Goal: Obtain resource: Obtain resource

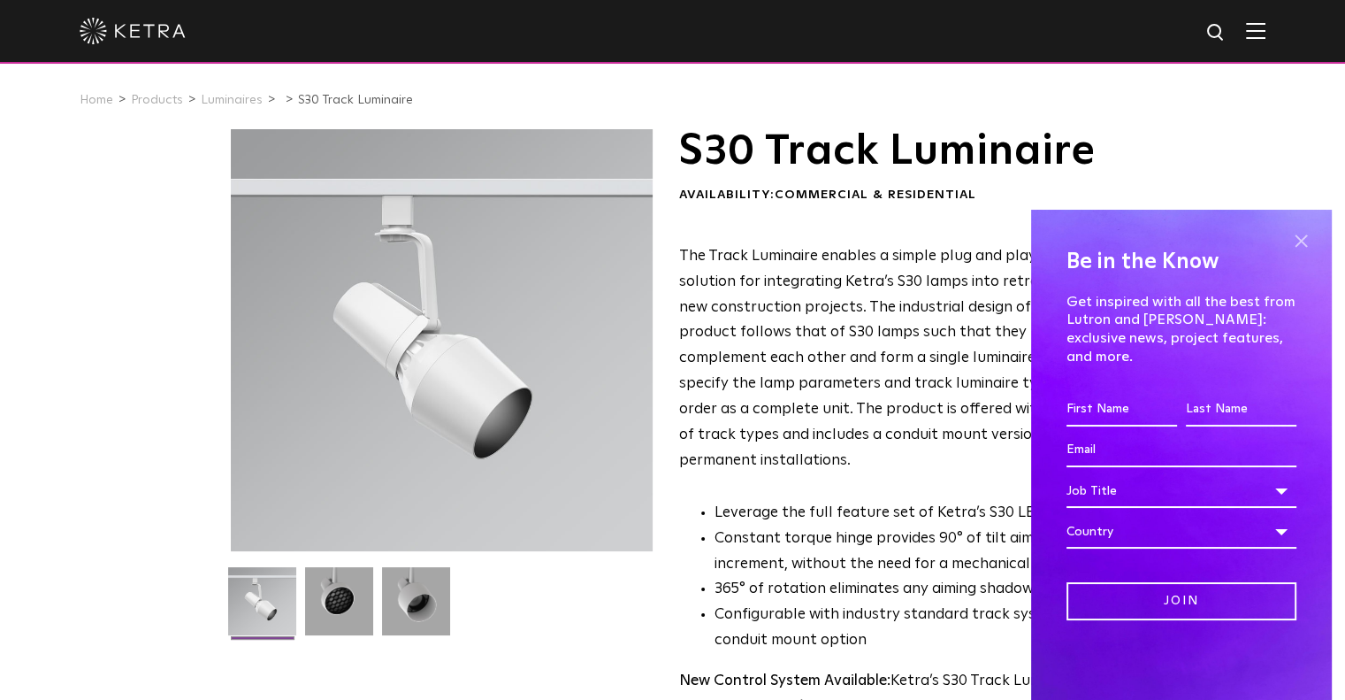
click at [1307, 254] on span at bounding box center [1301, 240] width 27 height 27
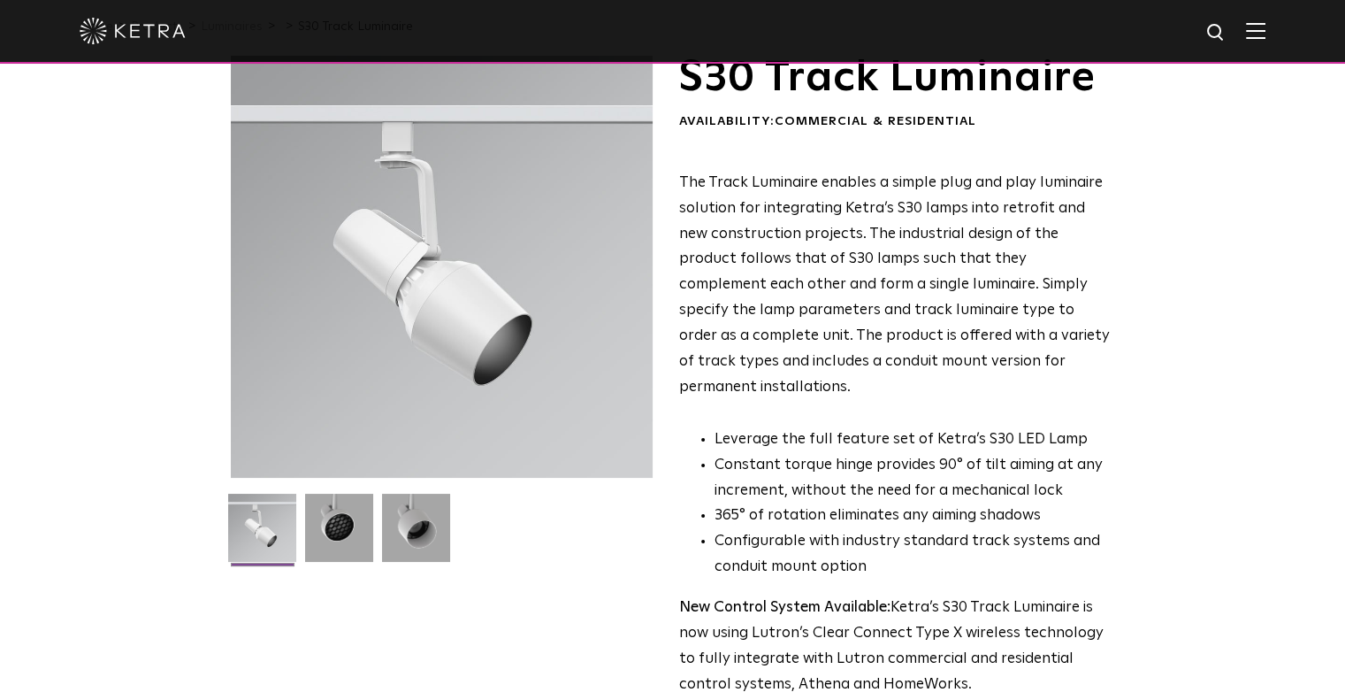
scroll to position [88, 0]
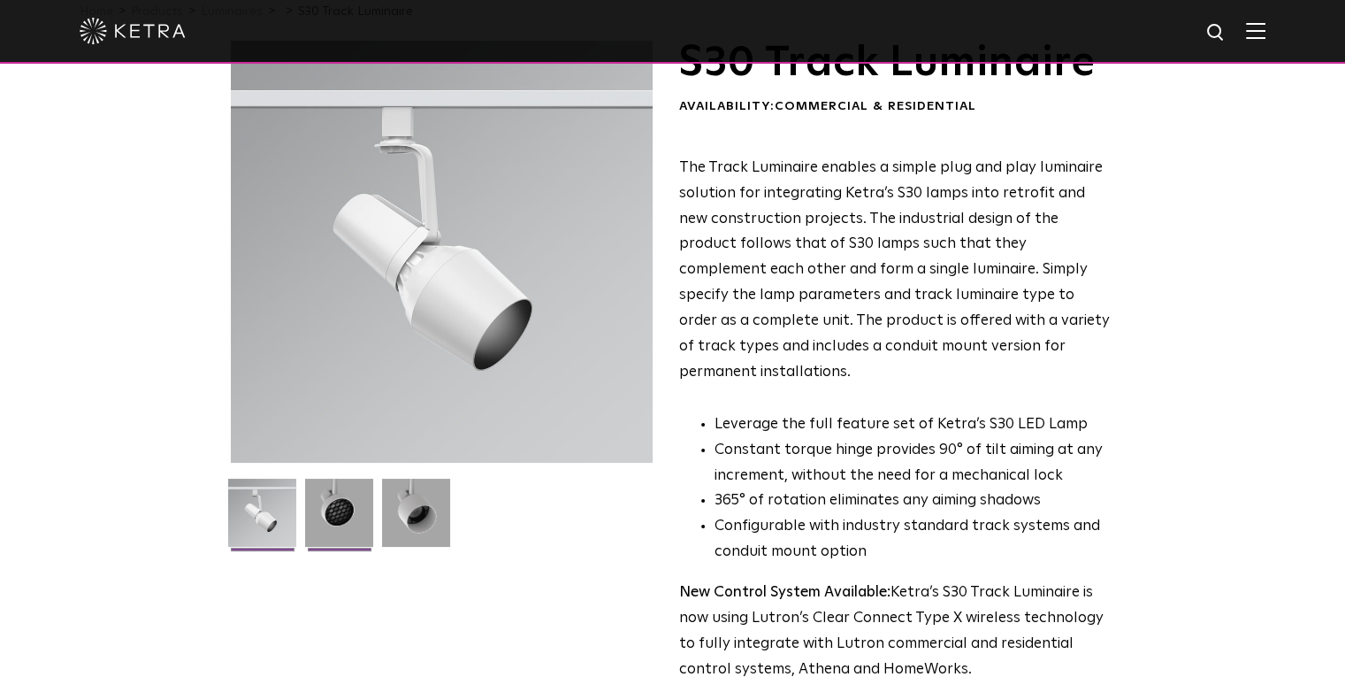
click at [335, 519] on img at bounding box center [339, 519] width 68 height 81
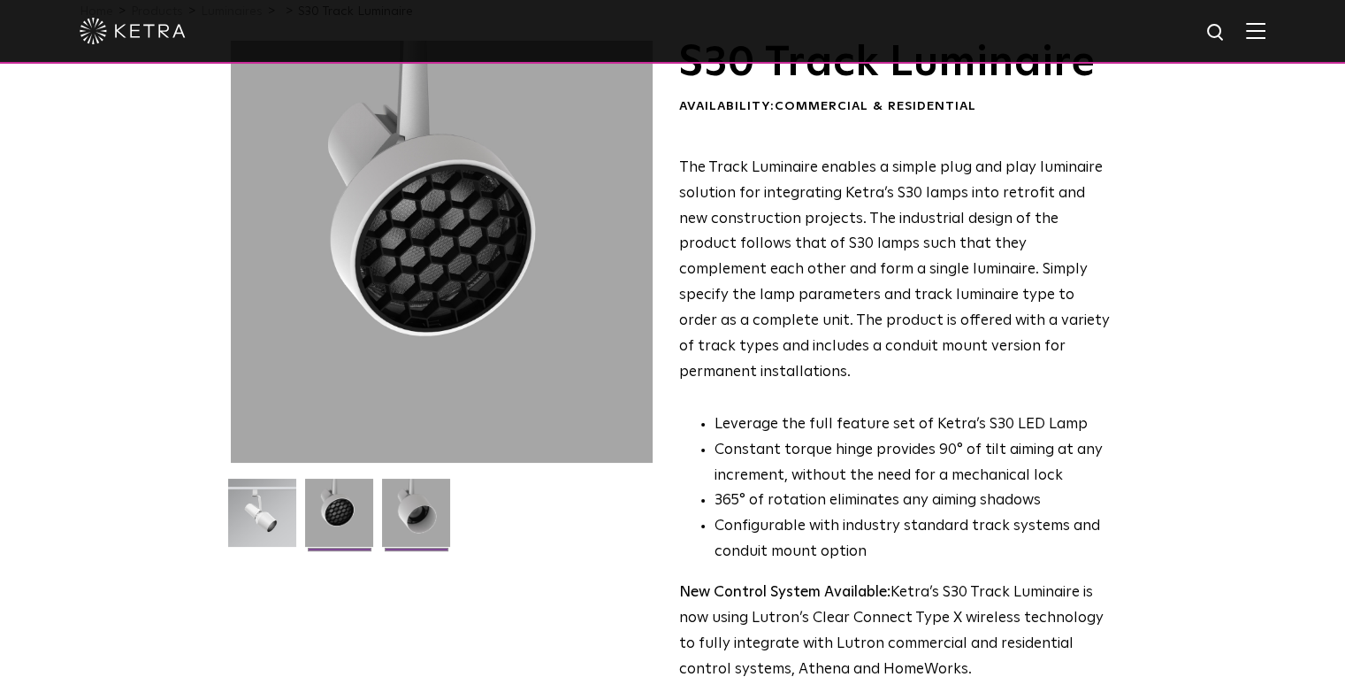
click at [428, 519] on img at bounding box center [416, 519] width 68 height 81
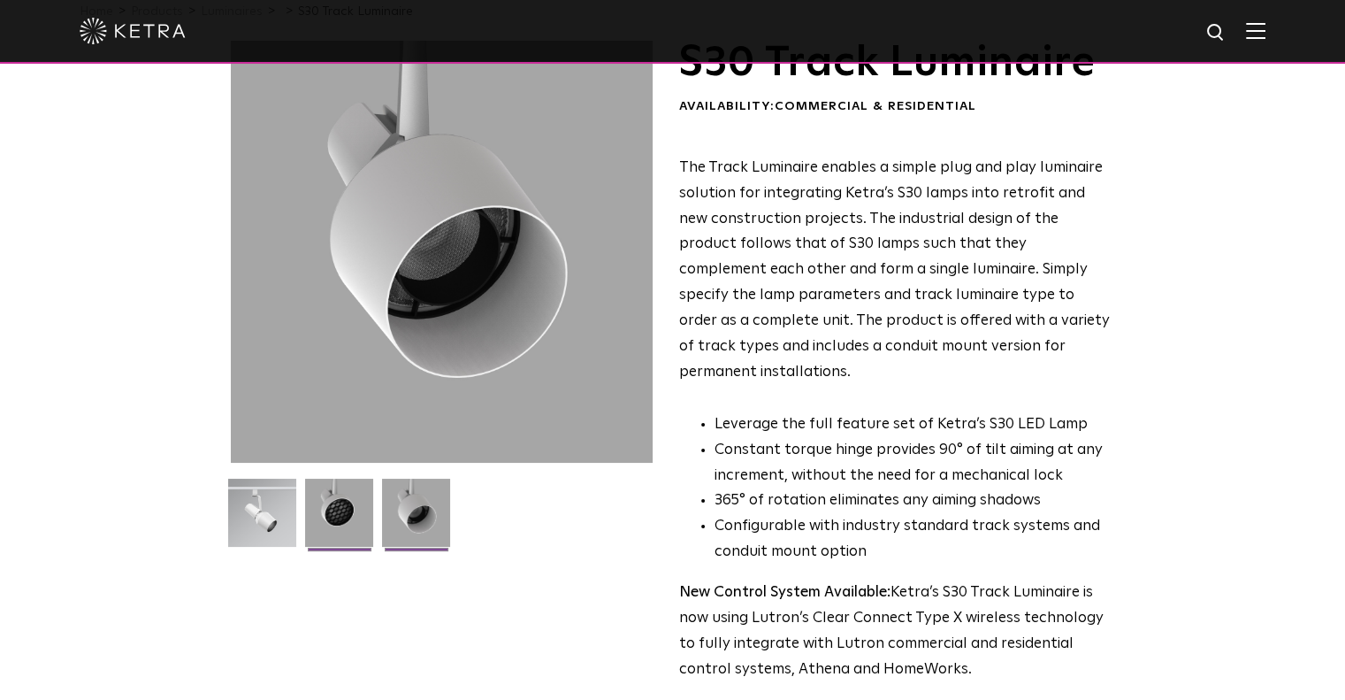
click at [344, 509] on img at bounding box center [339, 519] width 68 height 81
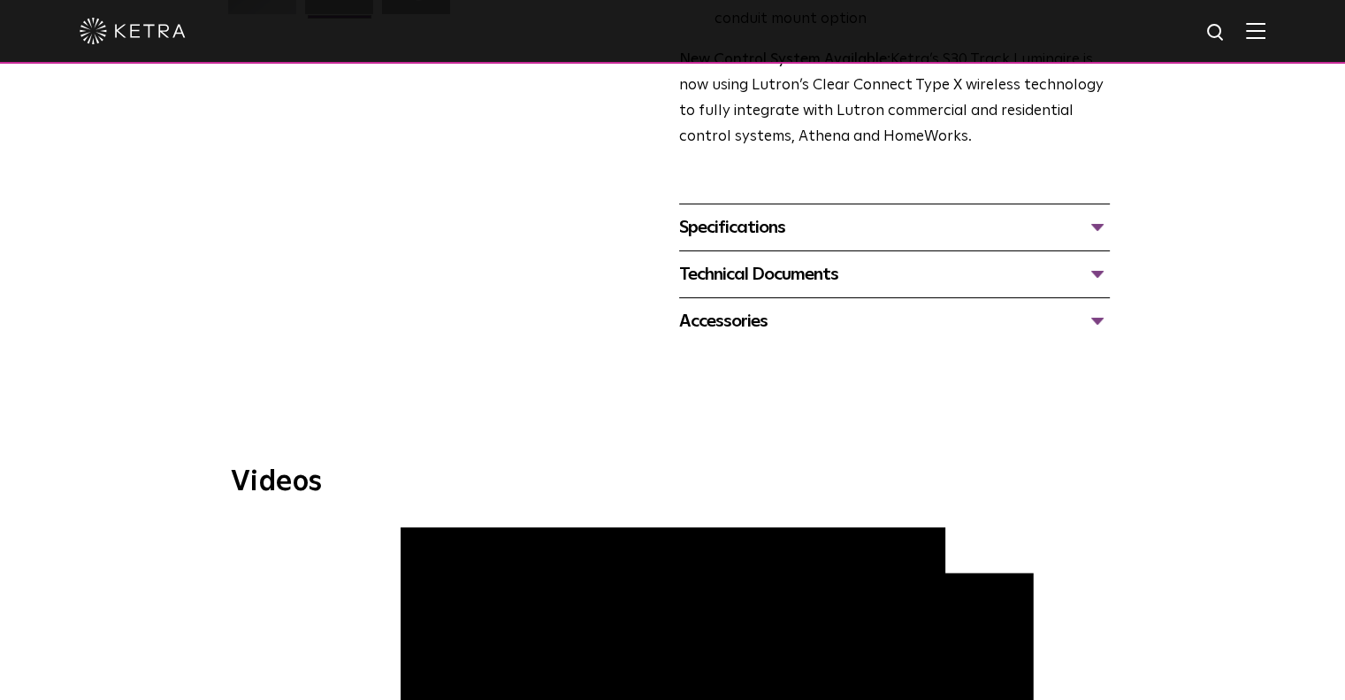
scroll to position [619, 0]
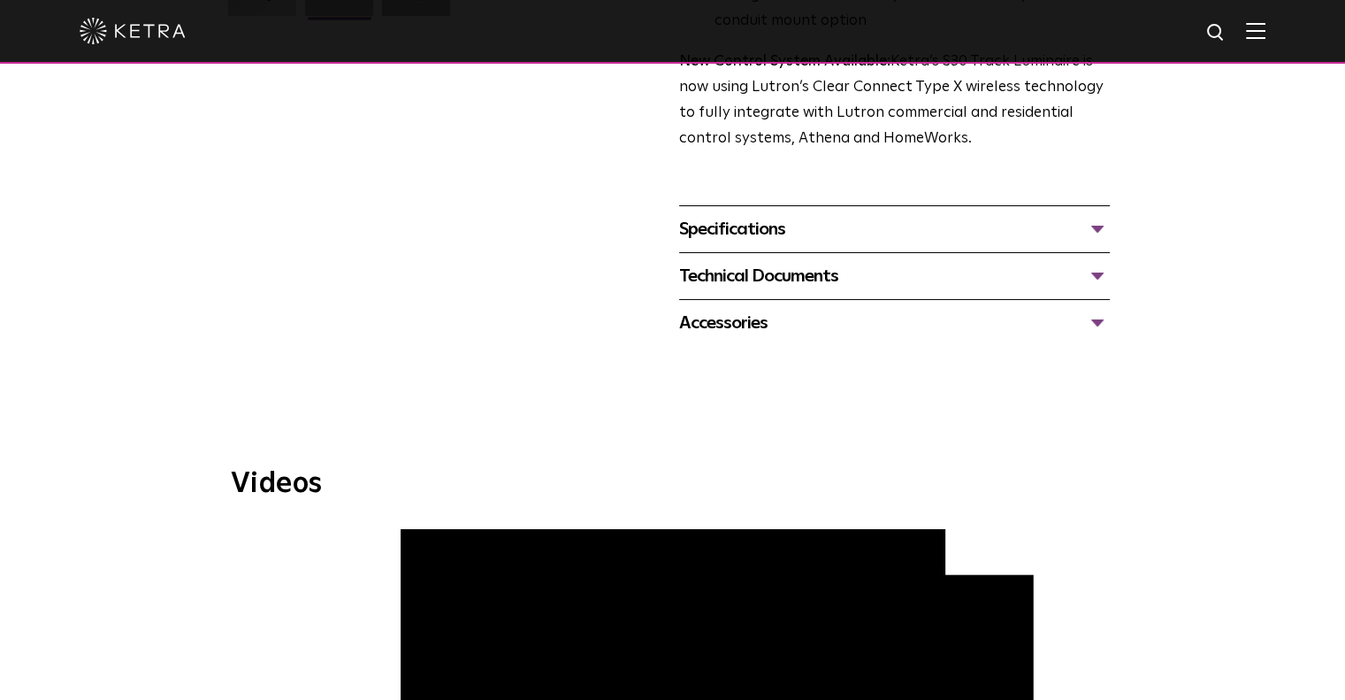
click at [814, 262] on div "Technical Documents" at bounding box center [894, 276] width 431 height 28
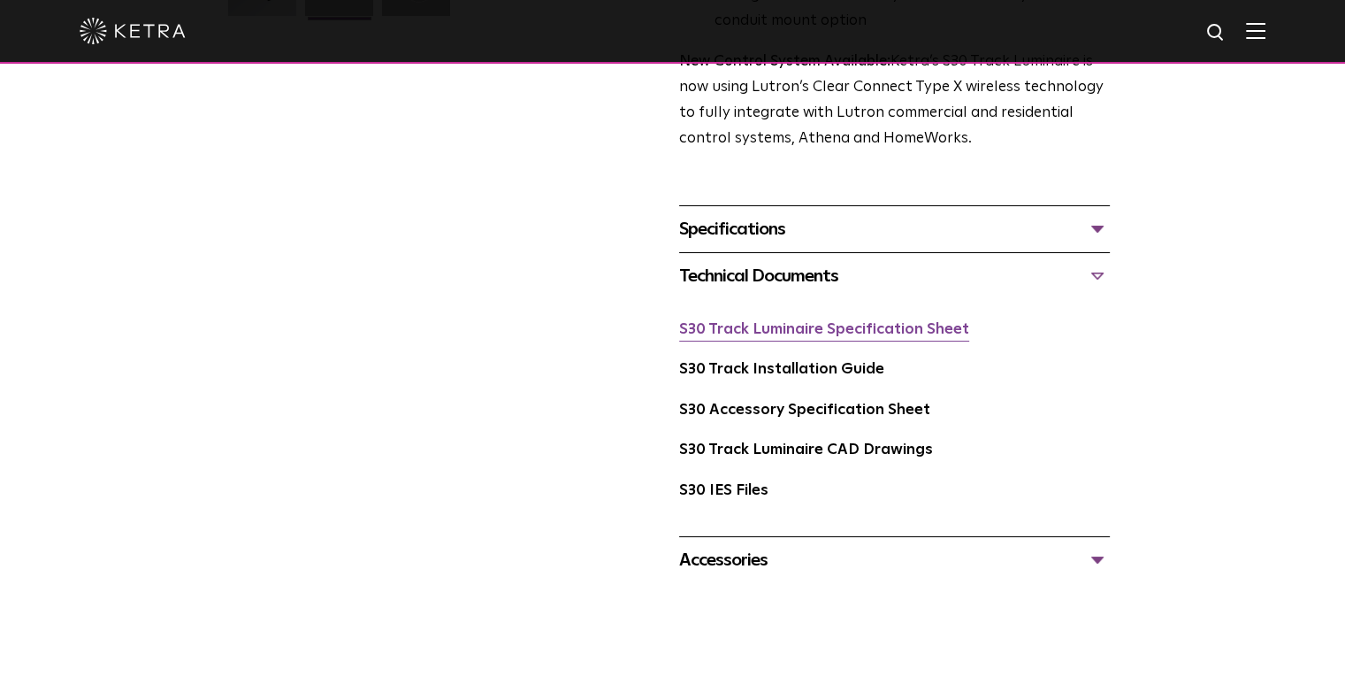
click at [805, 322] on link "S30 Track Luminaire Specification Sheet" at bounding box center [824, 329] width 290 height 15
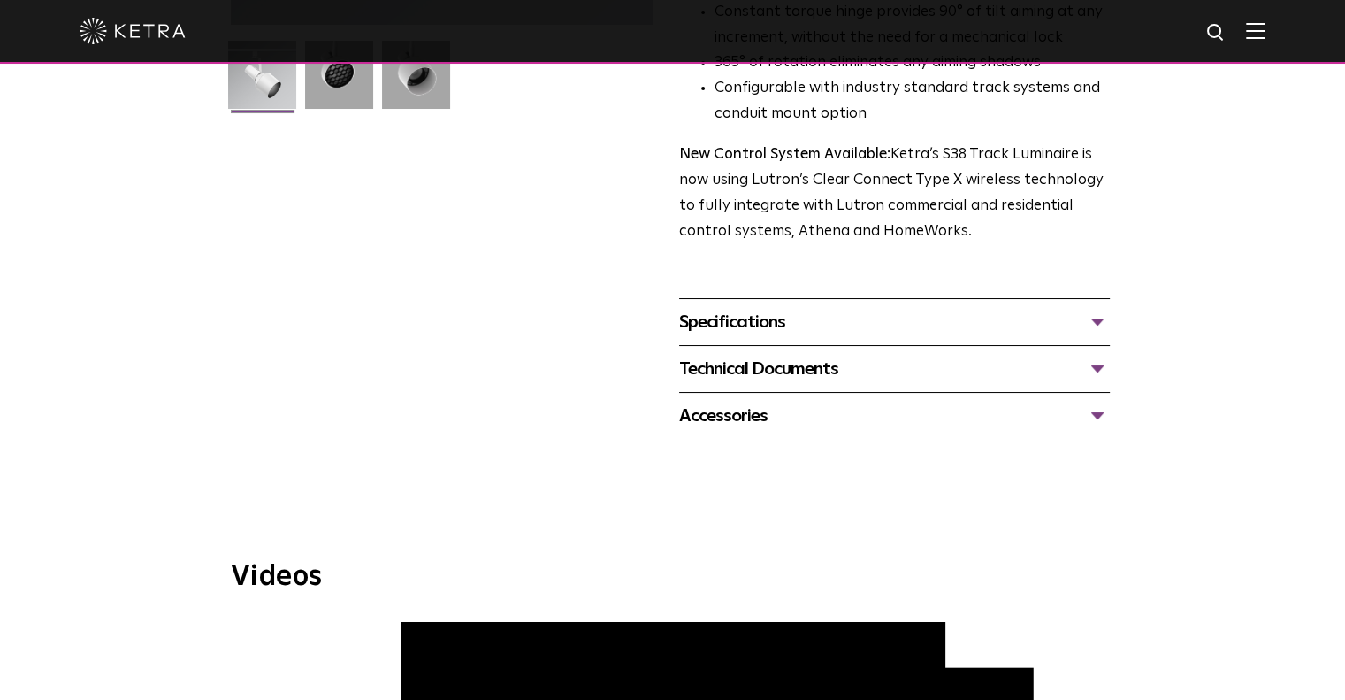
scroll to position [531, 0]
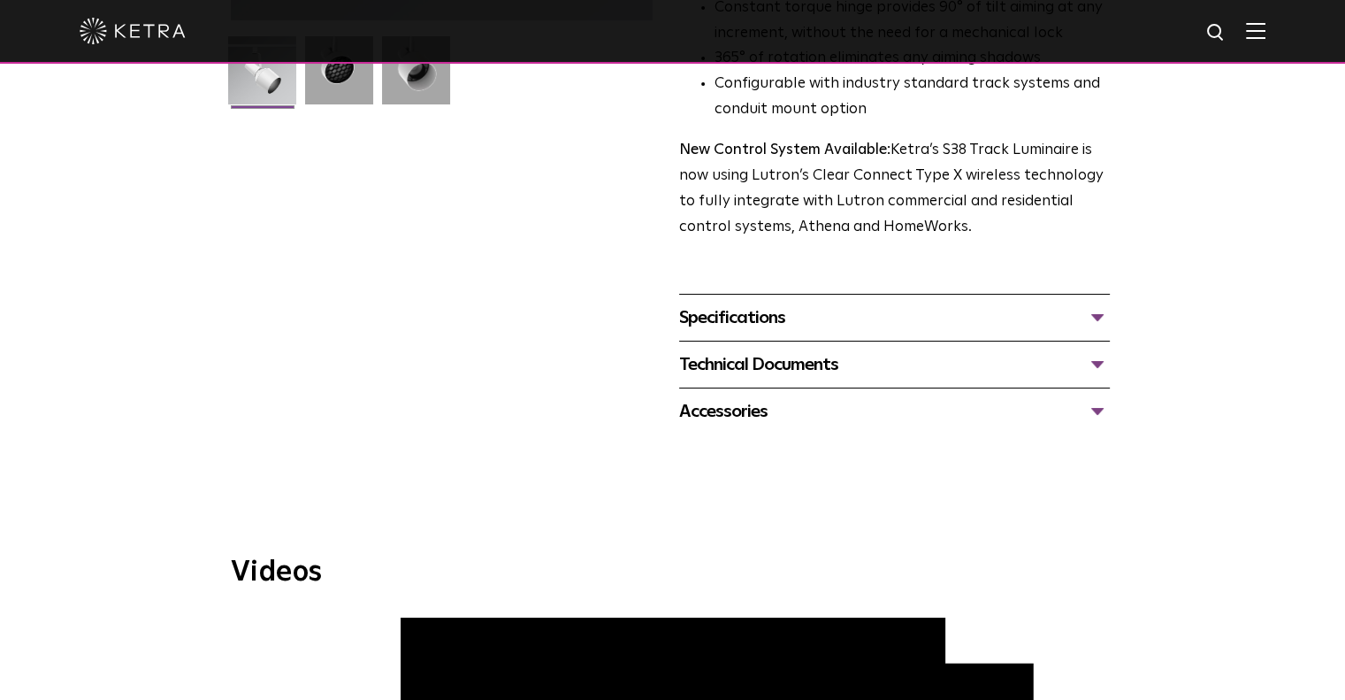
click at [776, 350] on div "Technical Documents" at bounding box center [894, 364] width 431 height 28
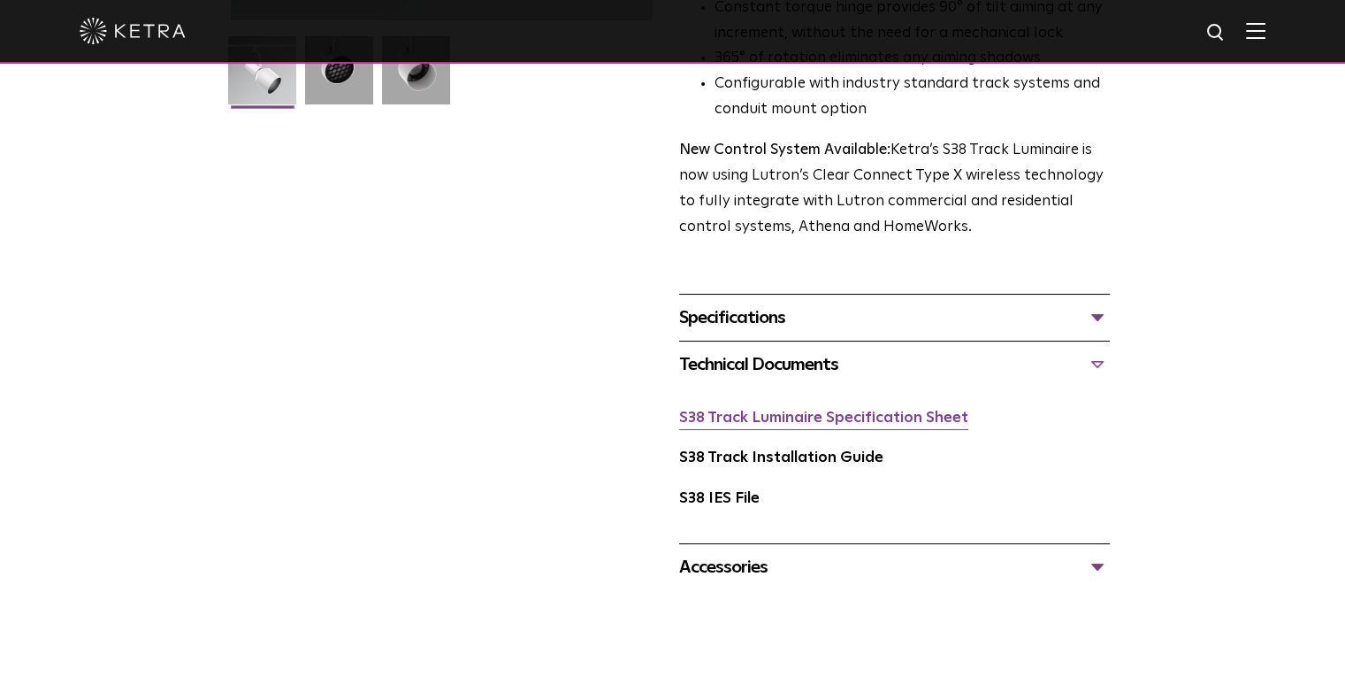
click at [784, 410] on link "S38 Track Luminaire Specification Sheet" at bounding box center [823, 417] width 289 height 15
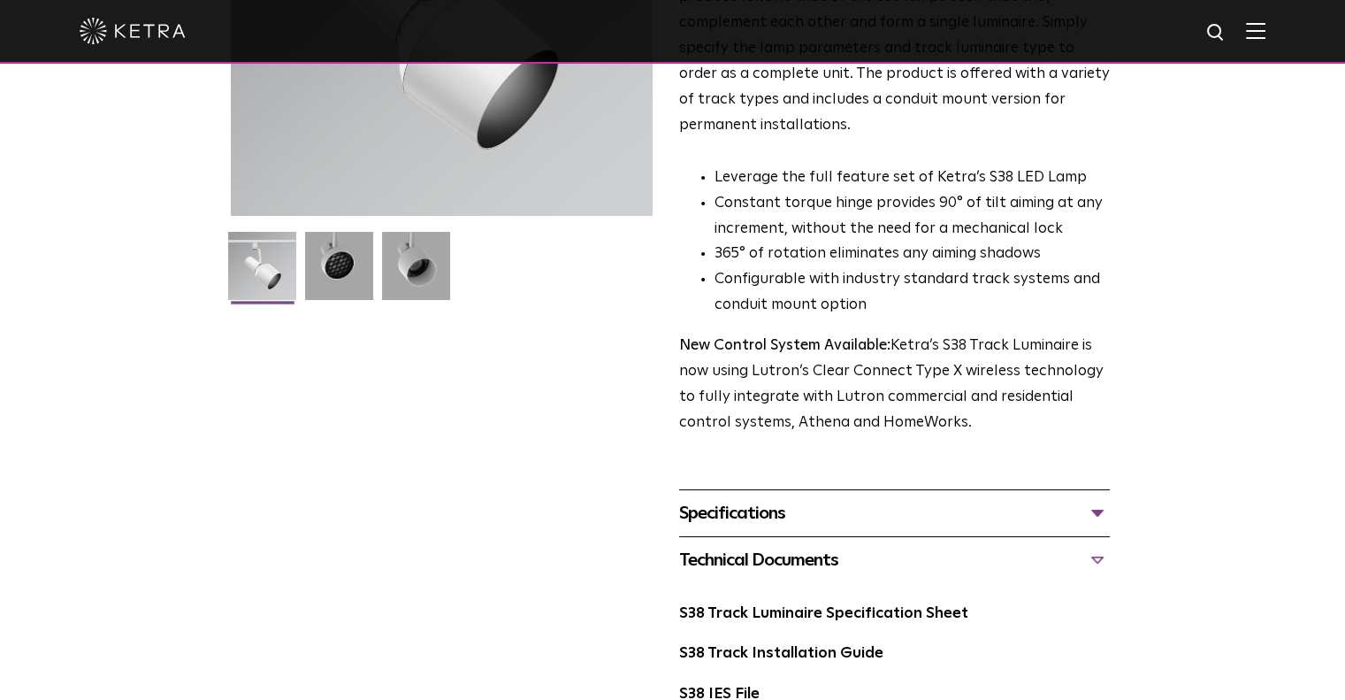
scroll to position [177, 0]
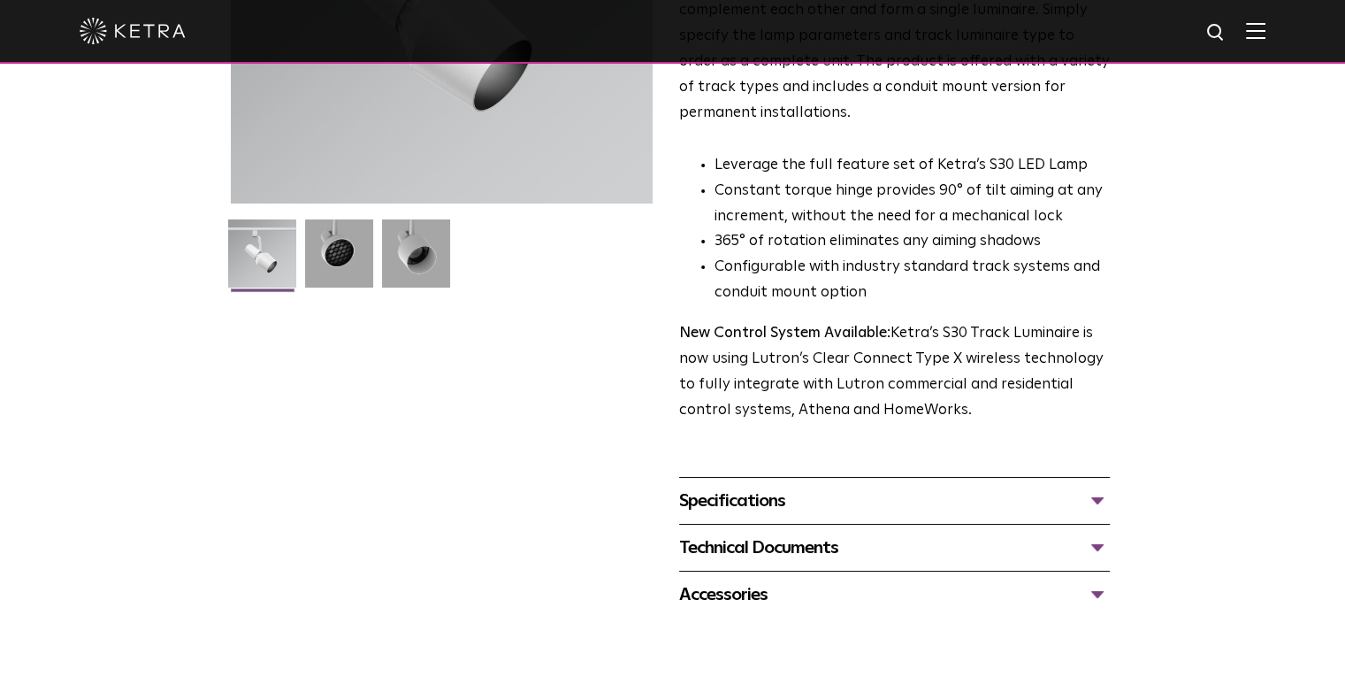
scroll to position [354, 0]
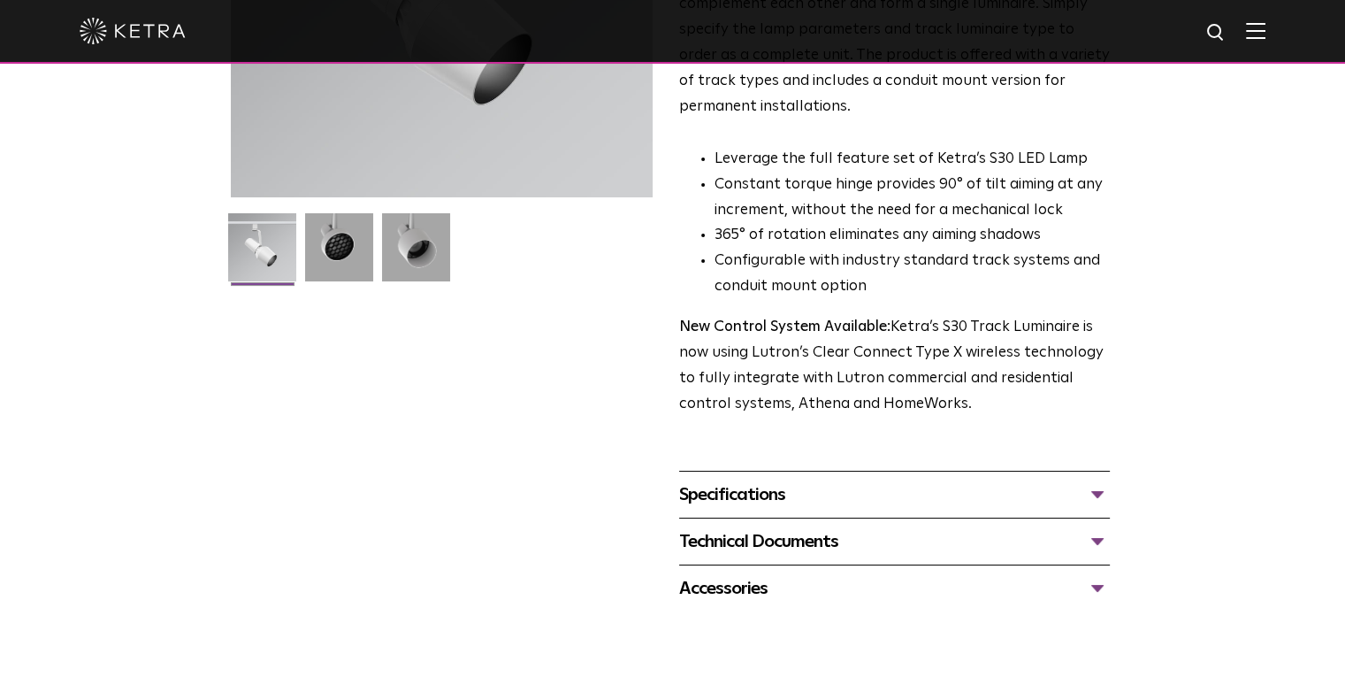
click at [781, 527] on div "Technical Documents" at bounding box center [894, 541] width 431 height 28
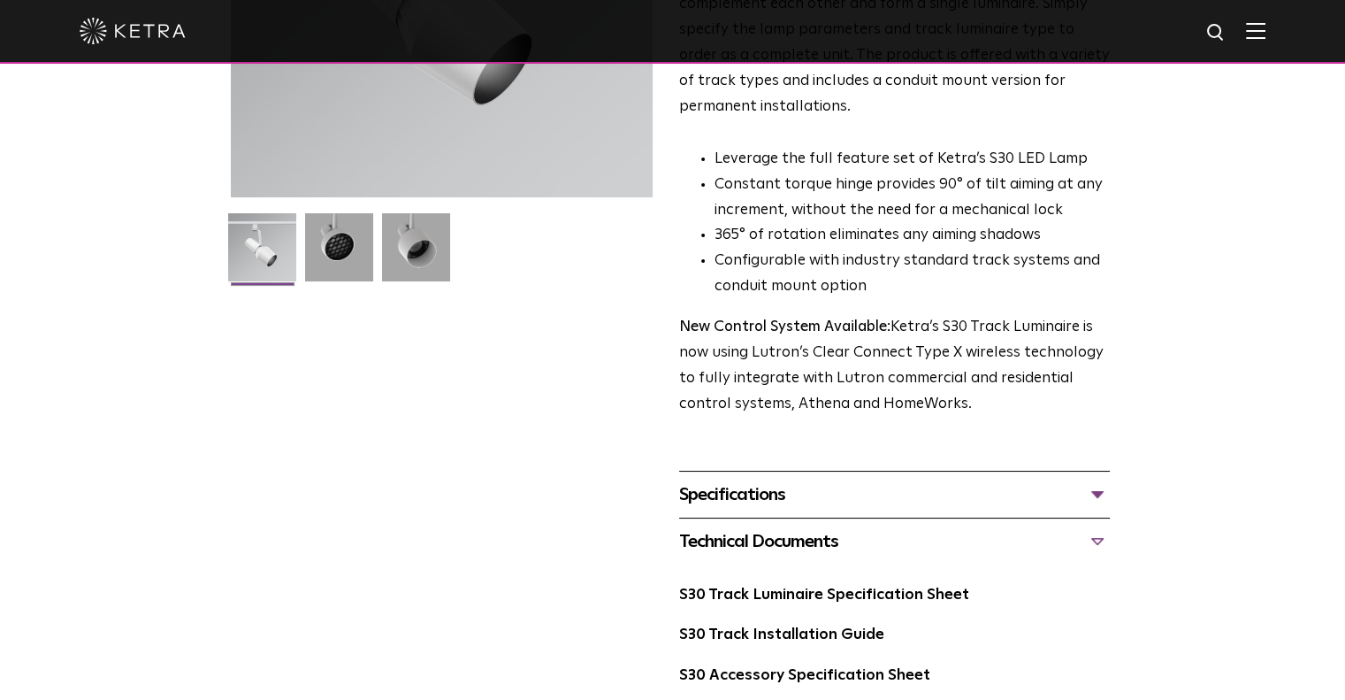
scroll to position [531, 0]
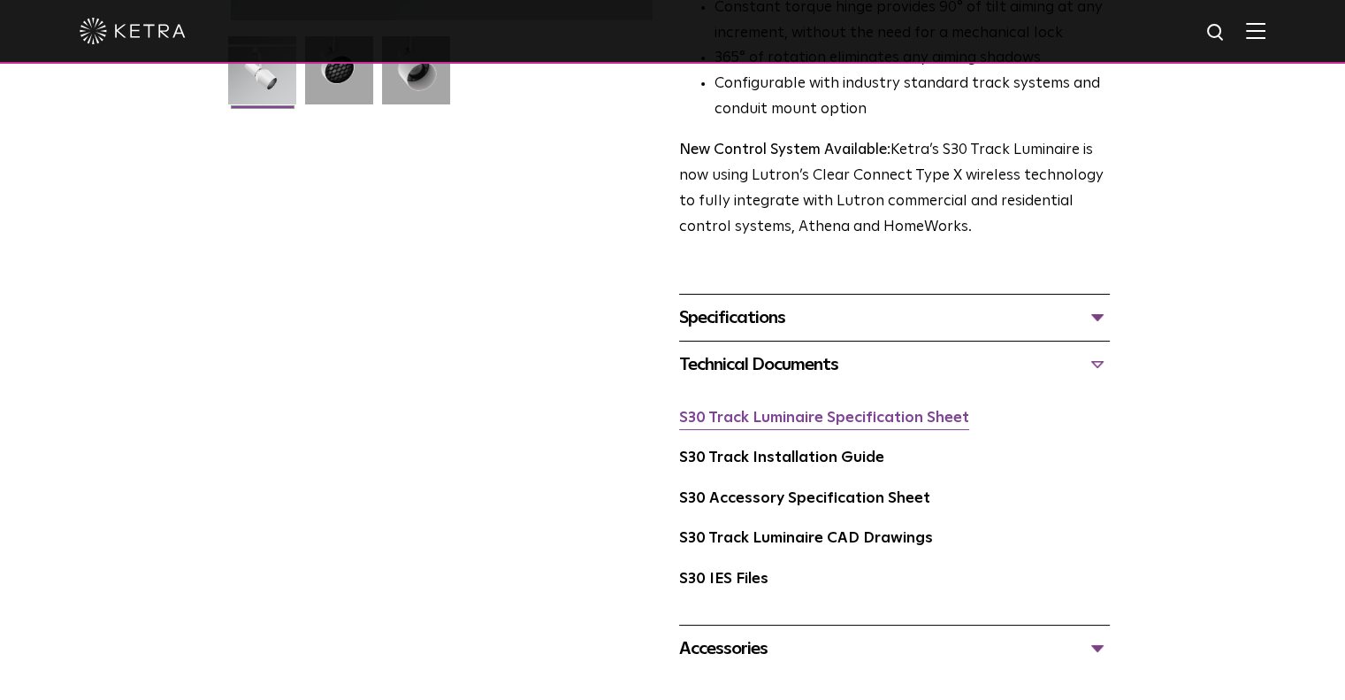
click at [798, 410] on link "S30 Track Luminaire Specification Sheet" at bounding box center [824, 417] width 290 height 15
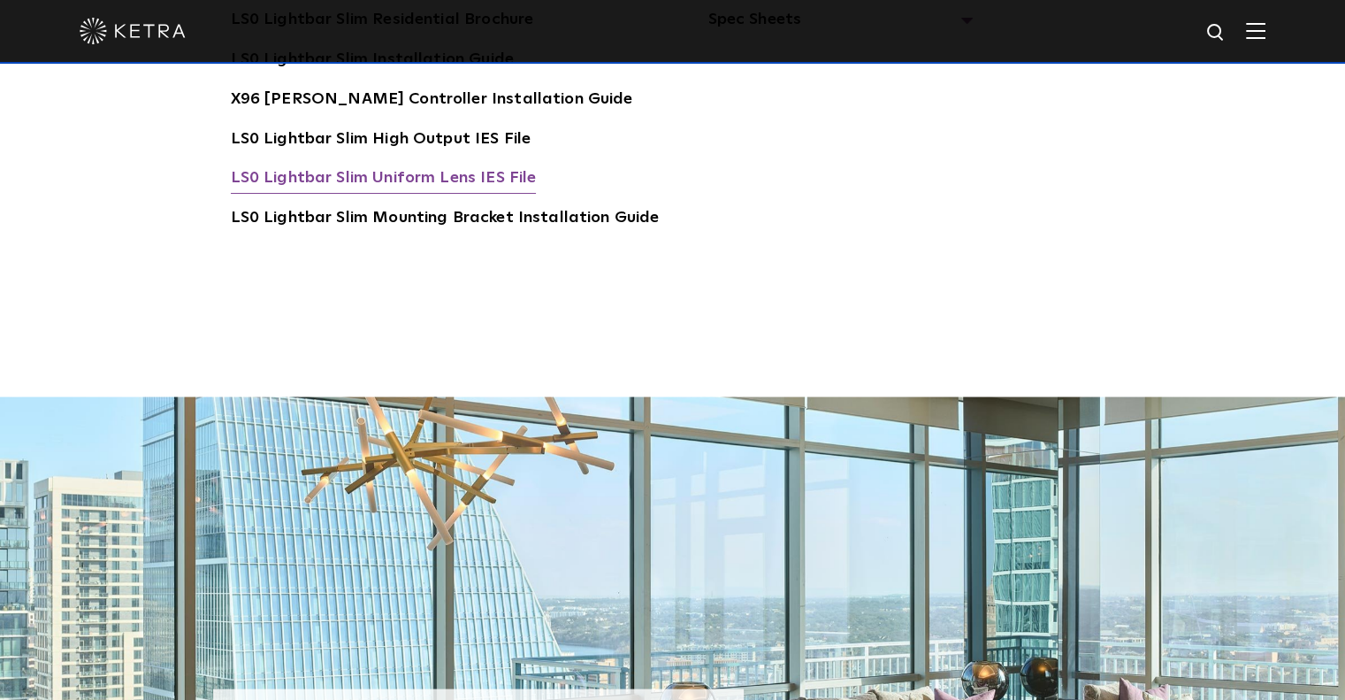
scroll to position [3361, 0]
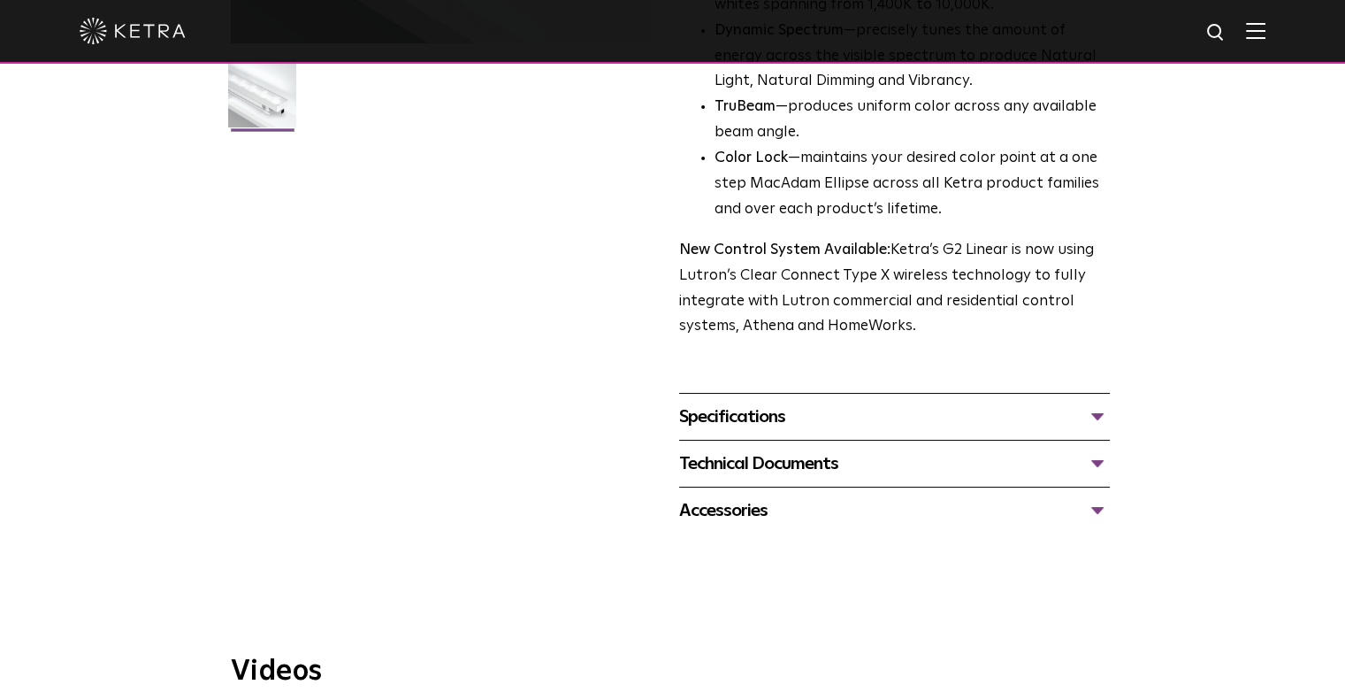
scroll to position [531, 0]
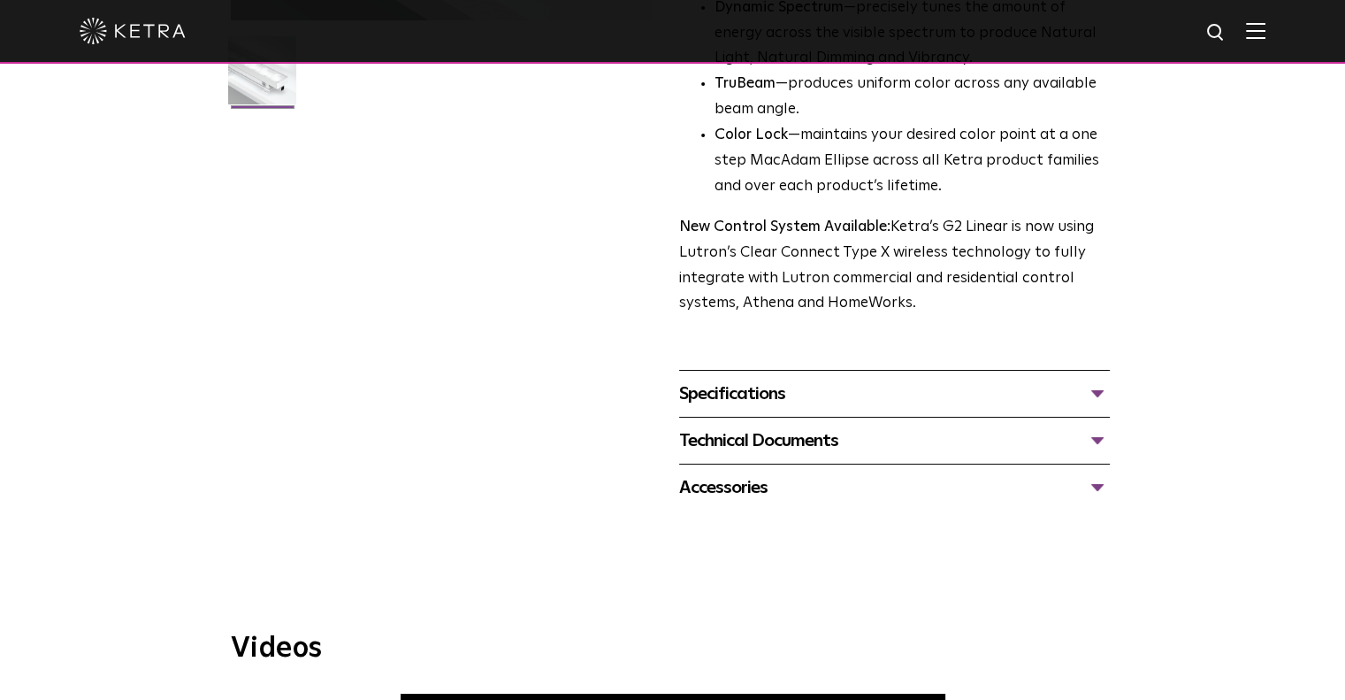
click at [797, 442] on div "Technical Documents" at bounding box center [894, 440] width 431 height 28
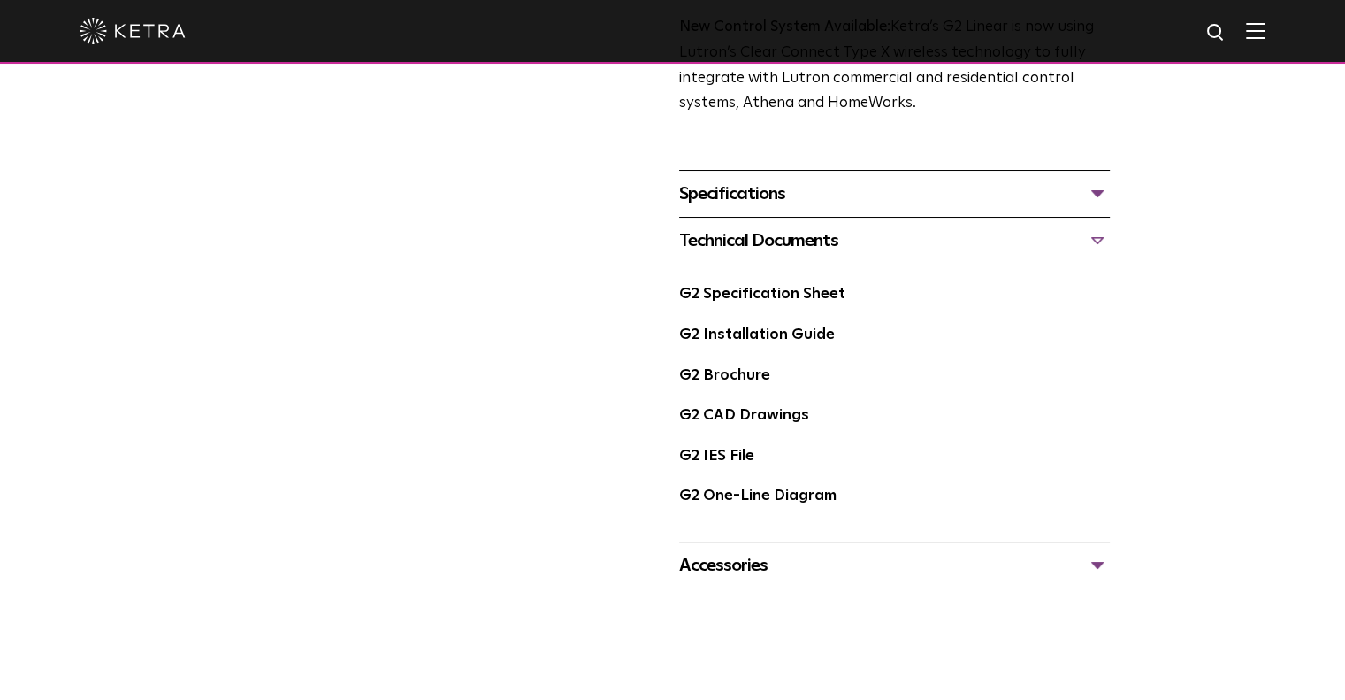
scroll to position [796, 0]
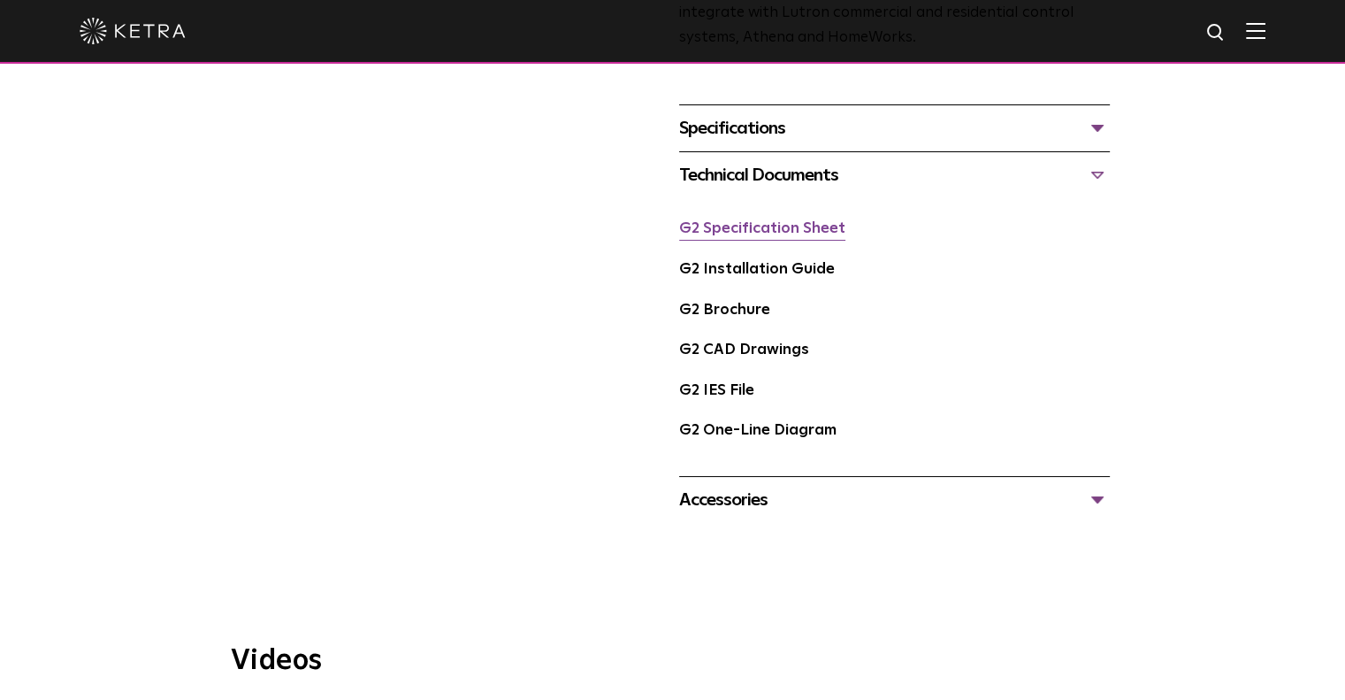
click at [785, 230] on link "G2 Specification Sheet" at bounding box center [762, 228] width 166 height 15
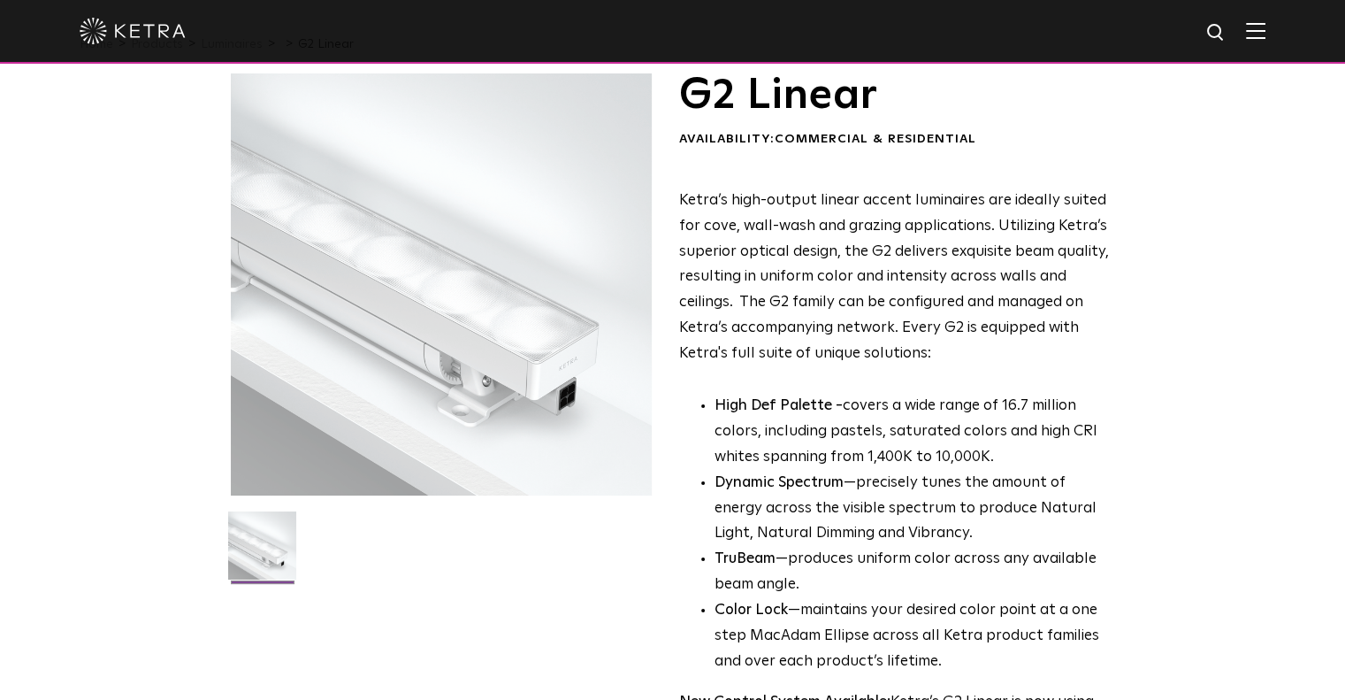
scroll to position [0, 0]
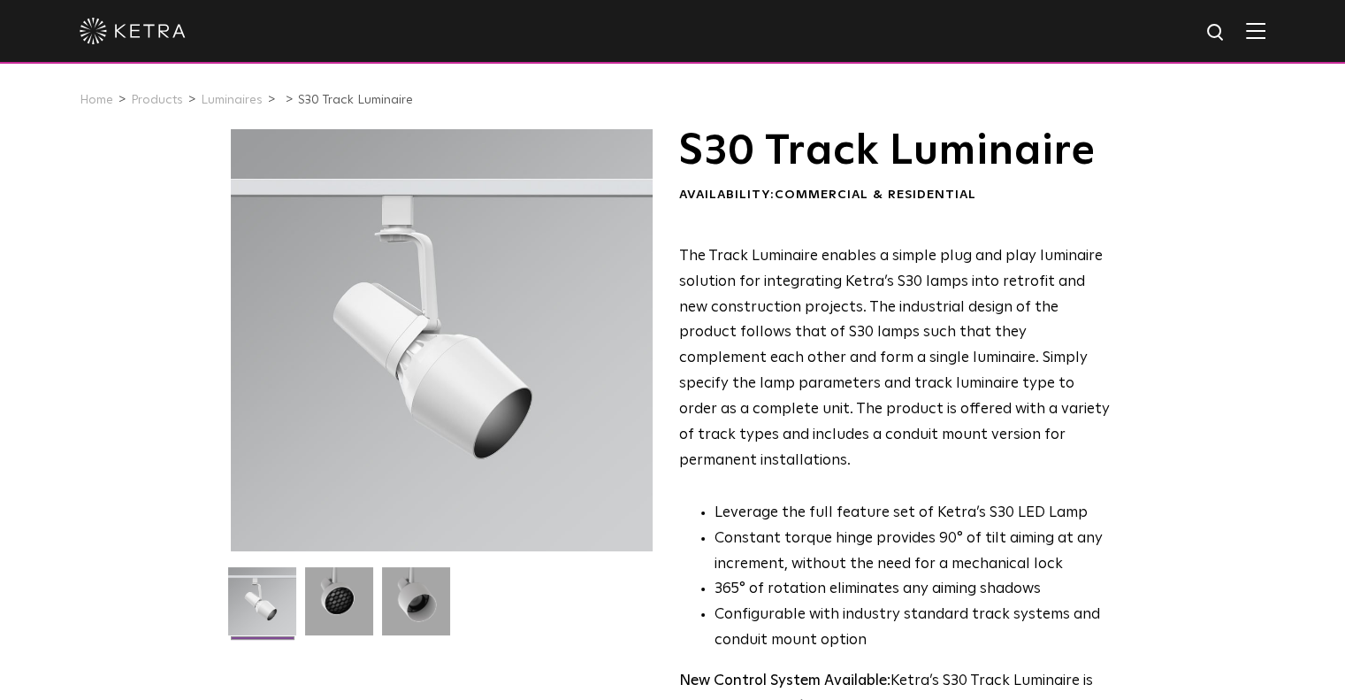
click at [1261, 22] on div at bounding box center [673, 31] width 1186 height 62
click at [1266, 29] on img at bounding box center [1255, 30] width 19 height 17
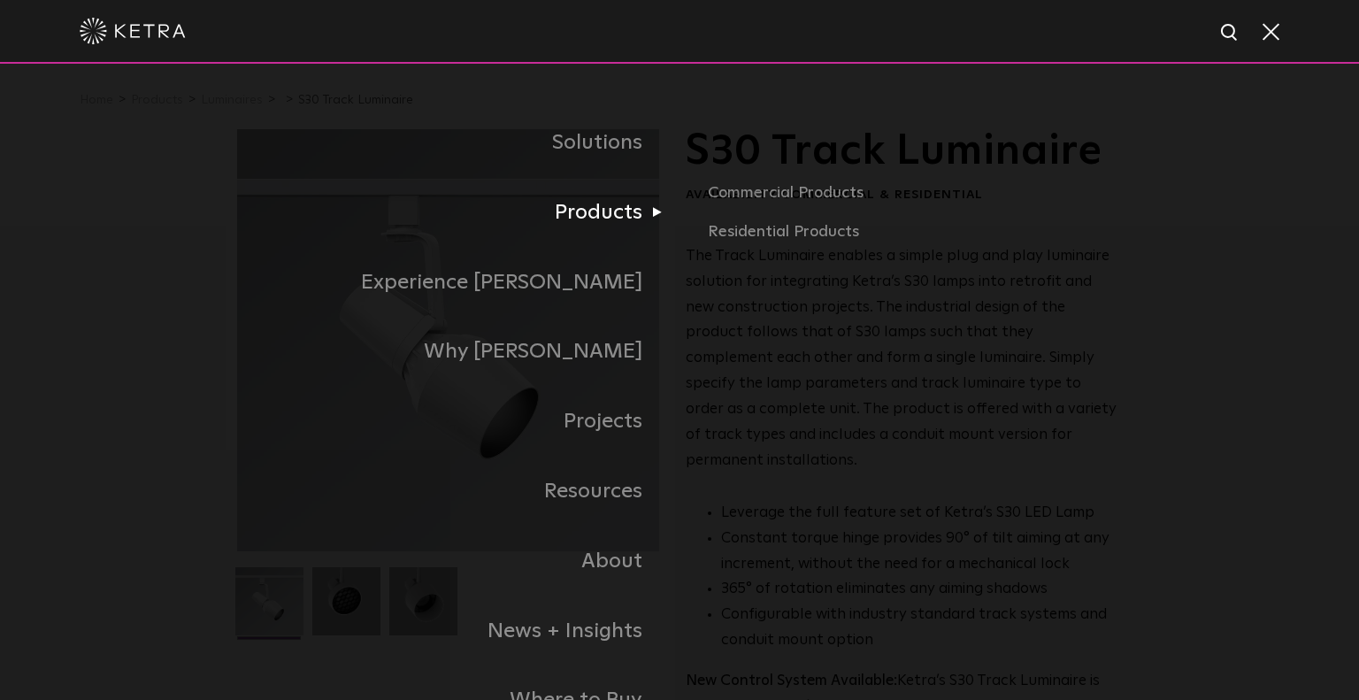
click at [617, 216] on link "Products" at bounding box center [458, 213] width 442 height 70
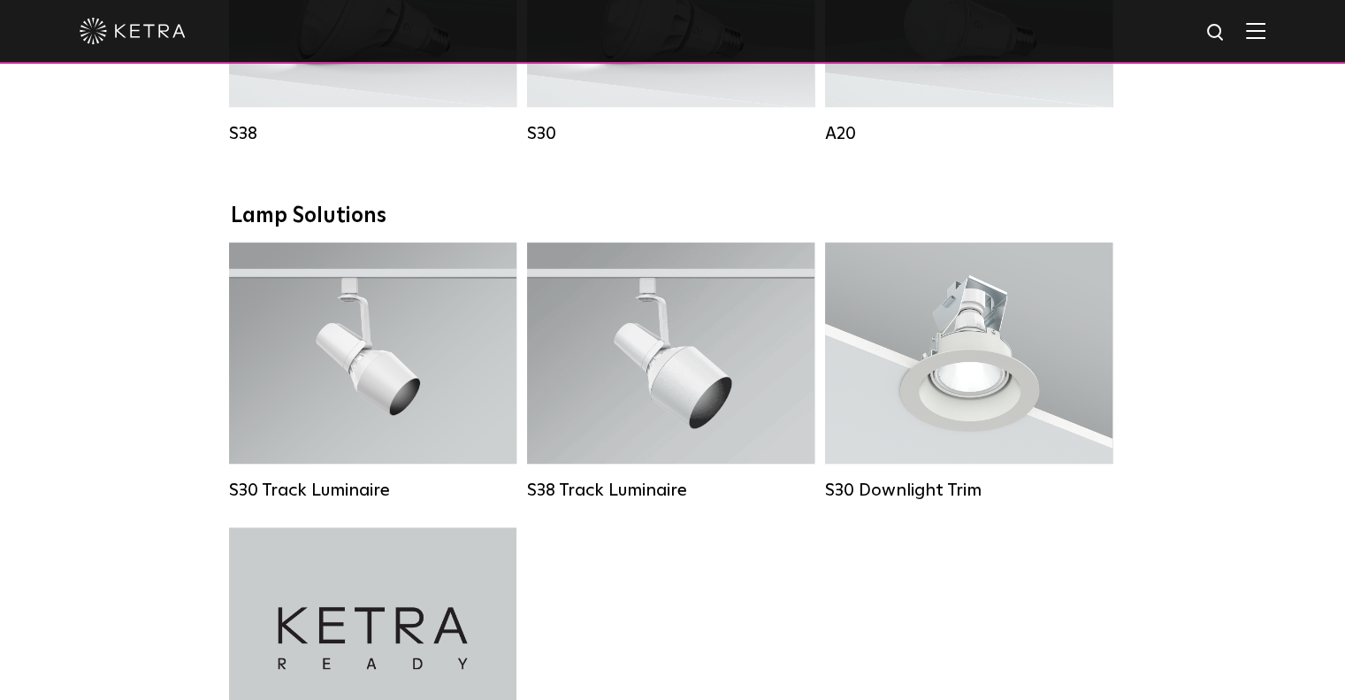
scroll to position [1504, 0]
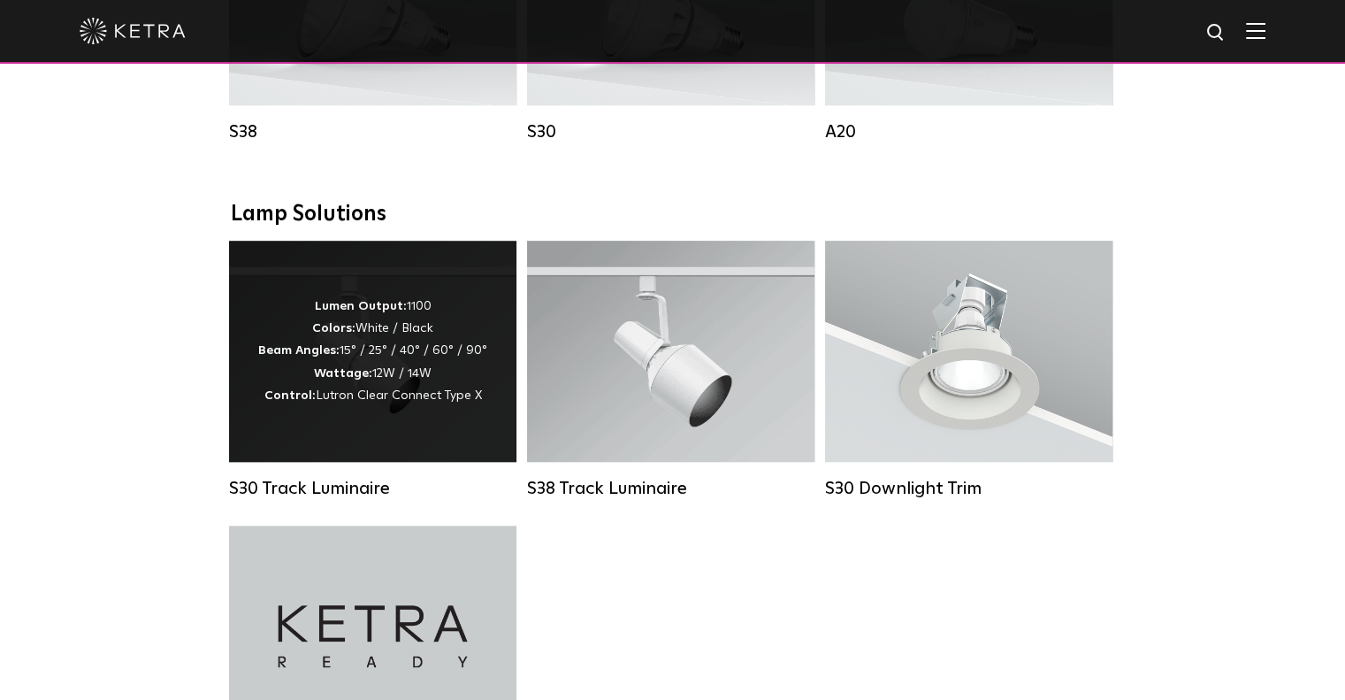
click at [374, 377] on div "Lumen Output: 1100 Colors: White / Black Beam Angles: 15° / 25° / 40° / 60° / 9…" at bounding box center [372, 350] width 229 height 111
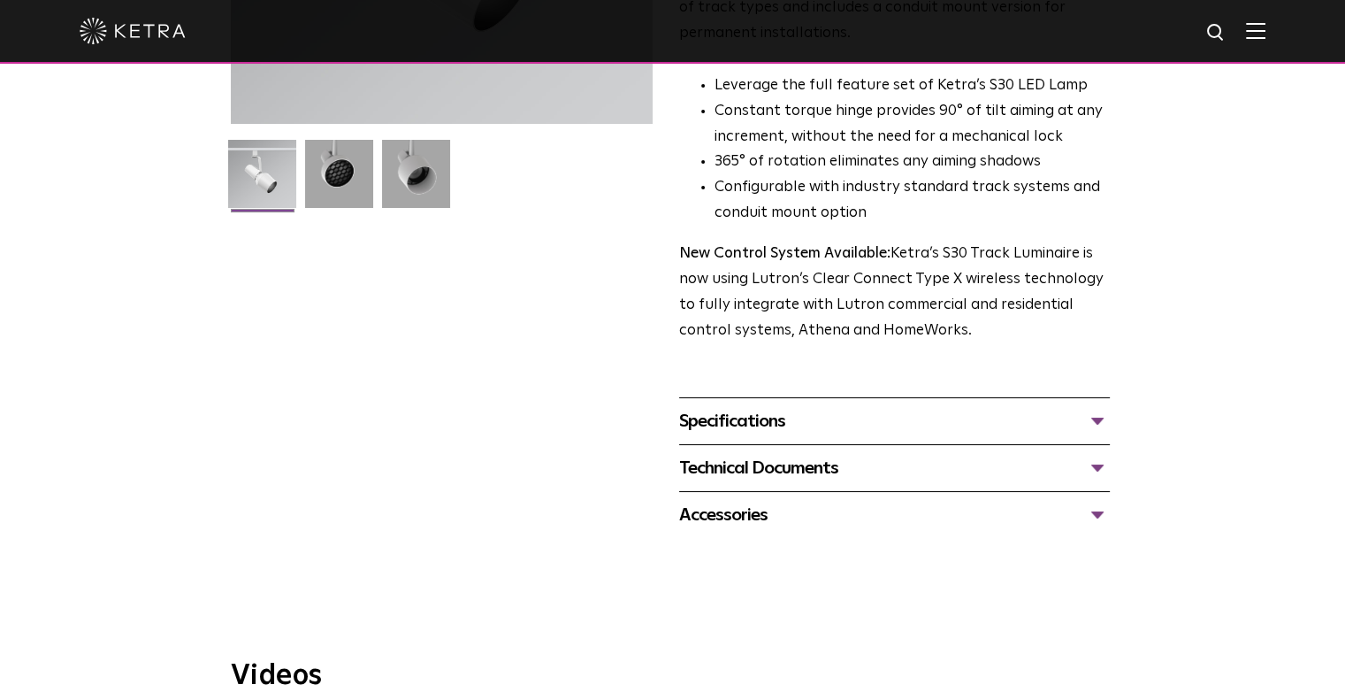
scroll to position [442, 0]
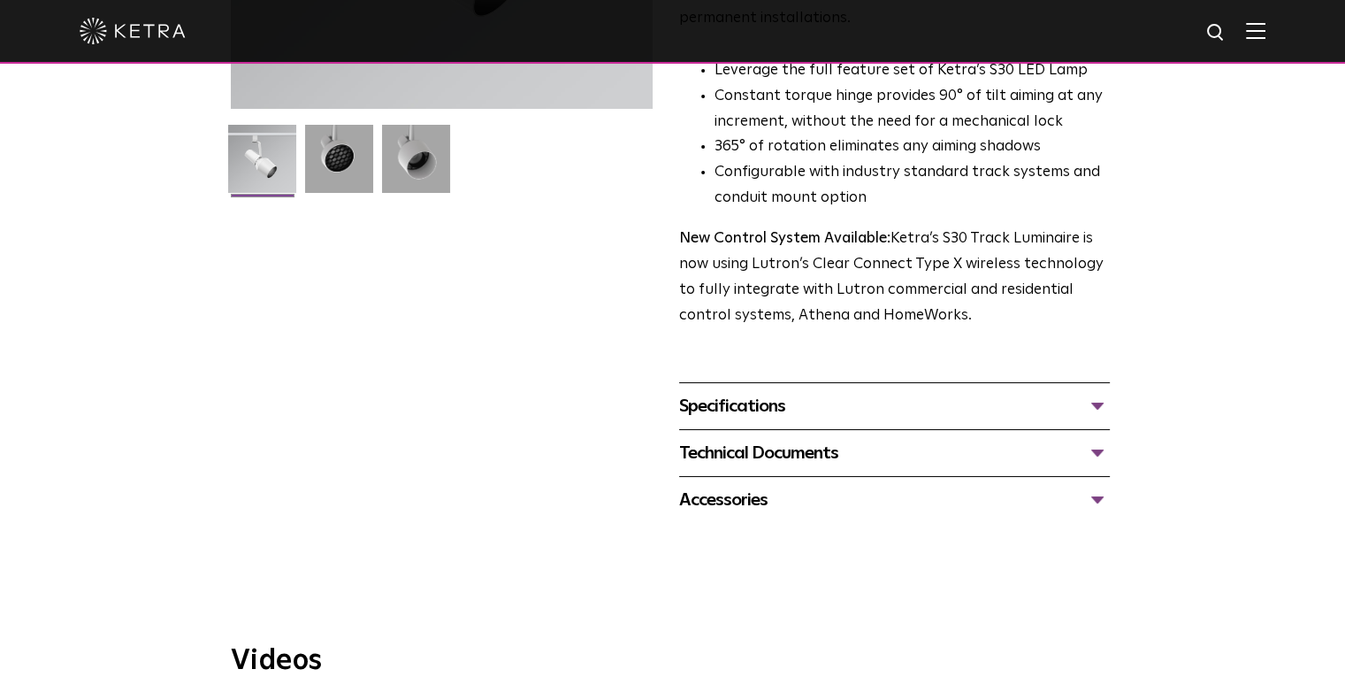
click at [756, 392] on div "Specifications" at bounding box center [894, 406] width 431 height 28
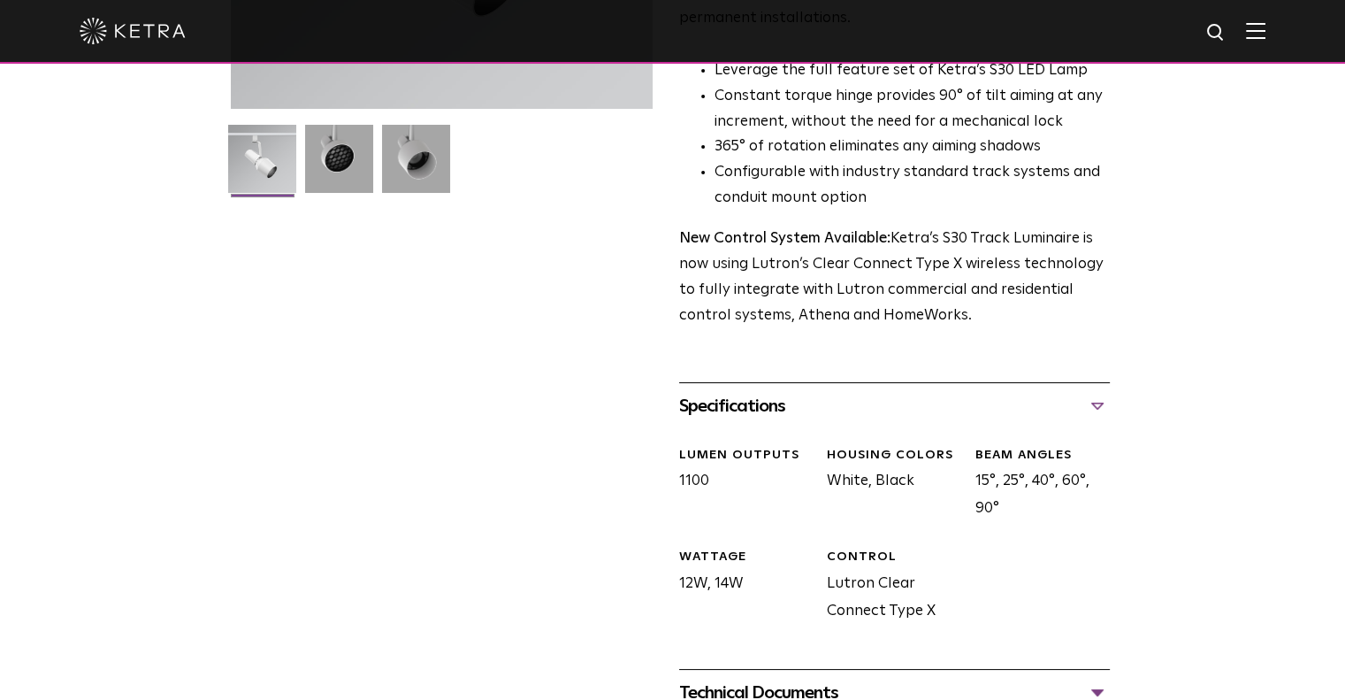
click at [756, 392] on div "Specifications" at bounding box center [894, 406] width 431 height 28
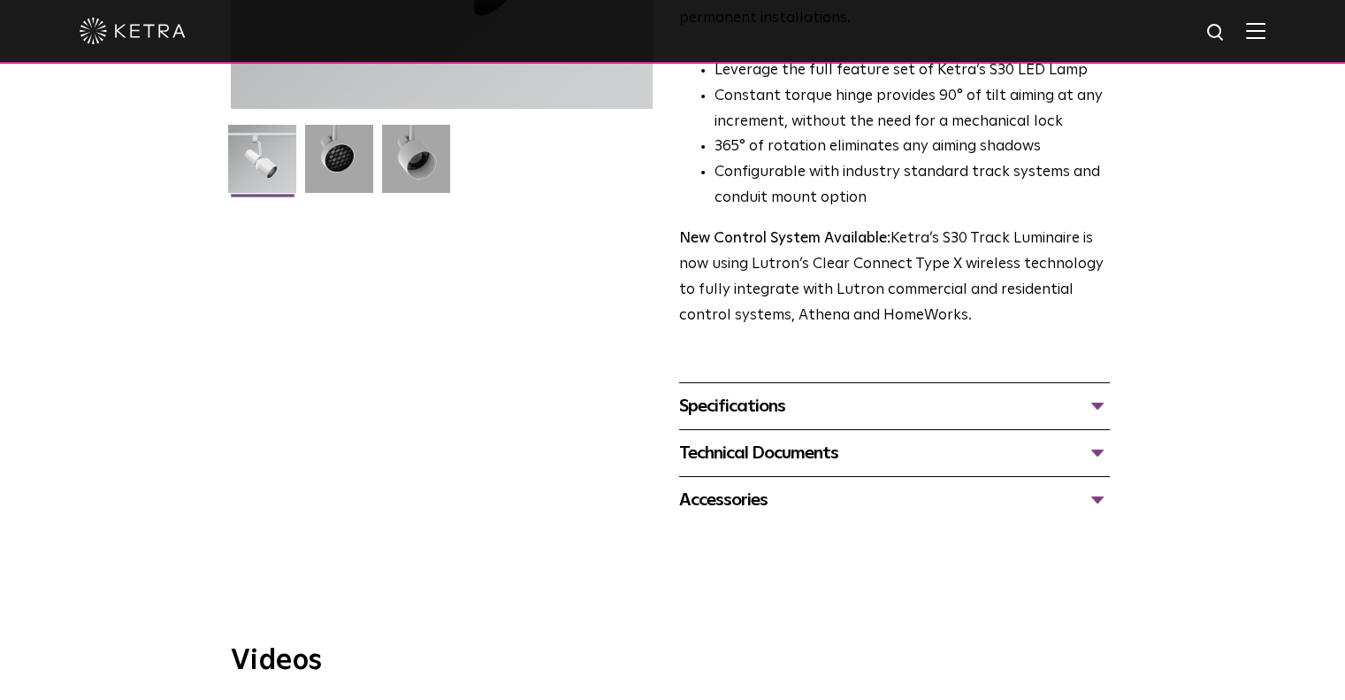
click at [749, 486] on div "Accessories" at bounding box center [894, 500] width 431 height 28
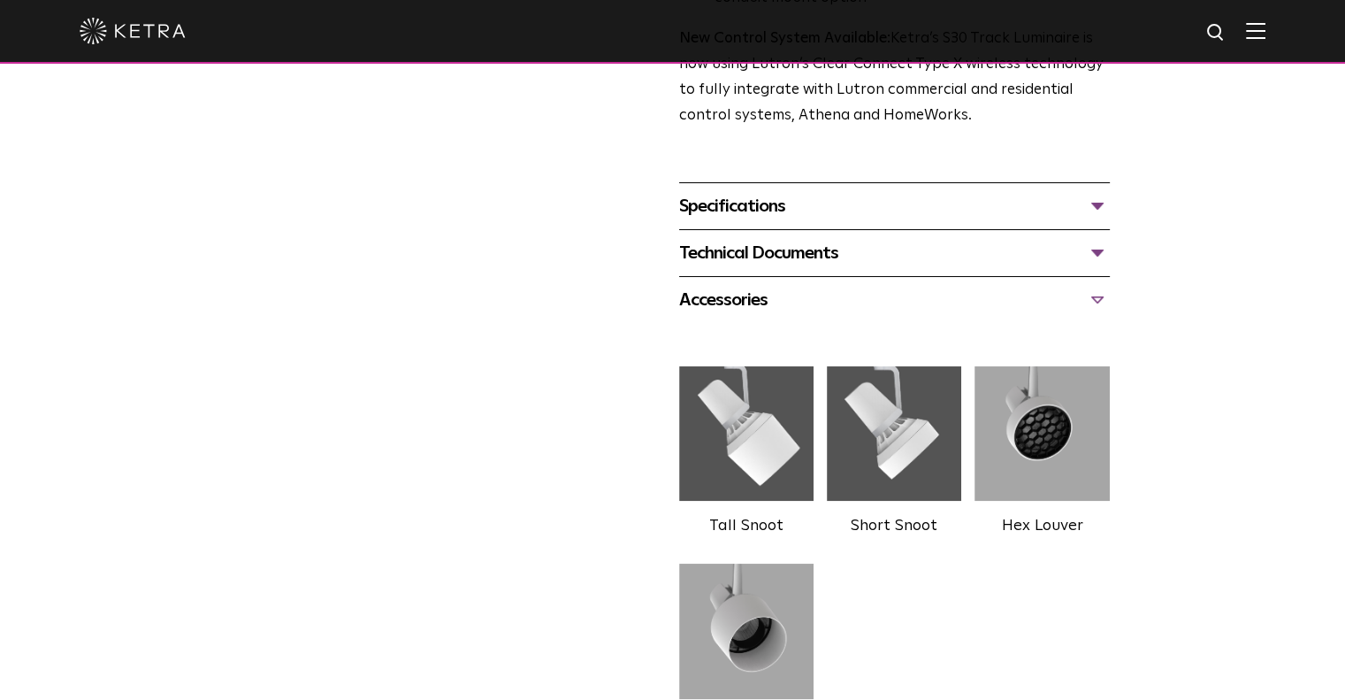
scroll to position [708, 0]
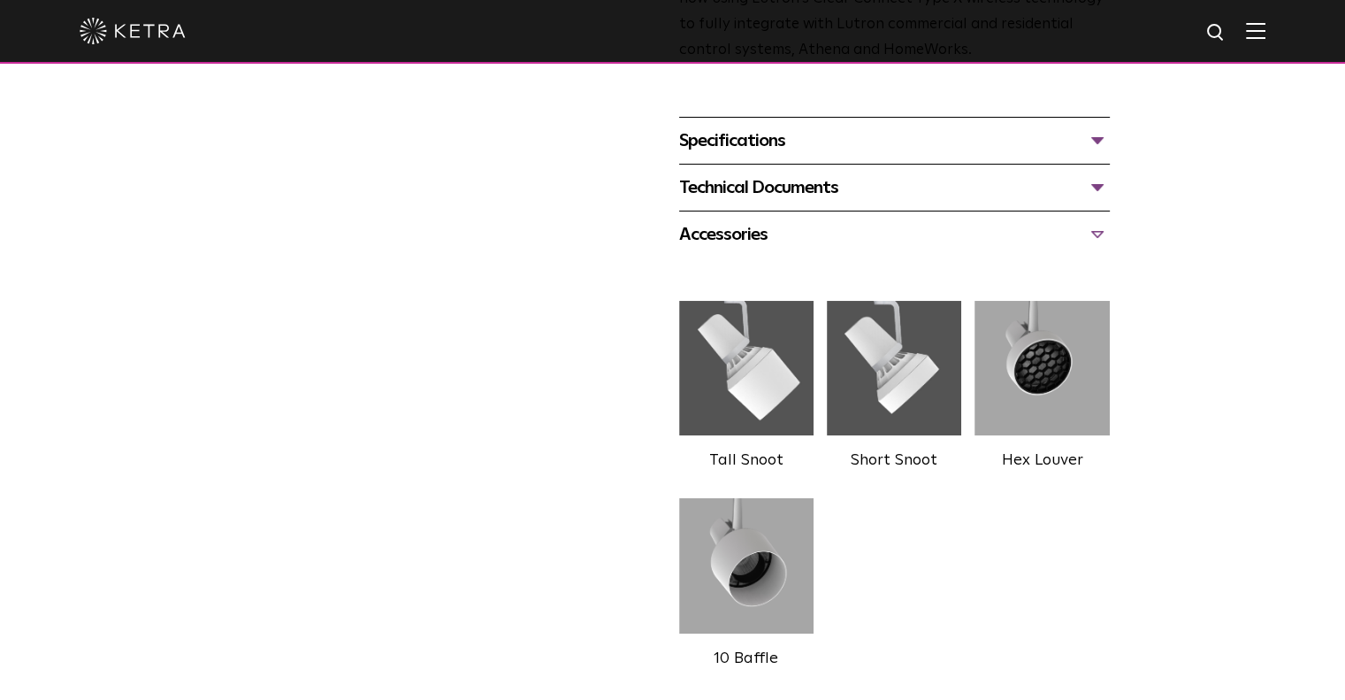
click at [914, 350] on img at bounding box center [894, 368] width 134 height 150
click at [817, 173] on div "Technical Documents" at bounding box center [894, 187] width 431 height 28
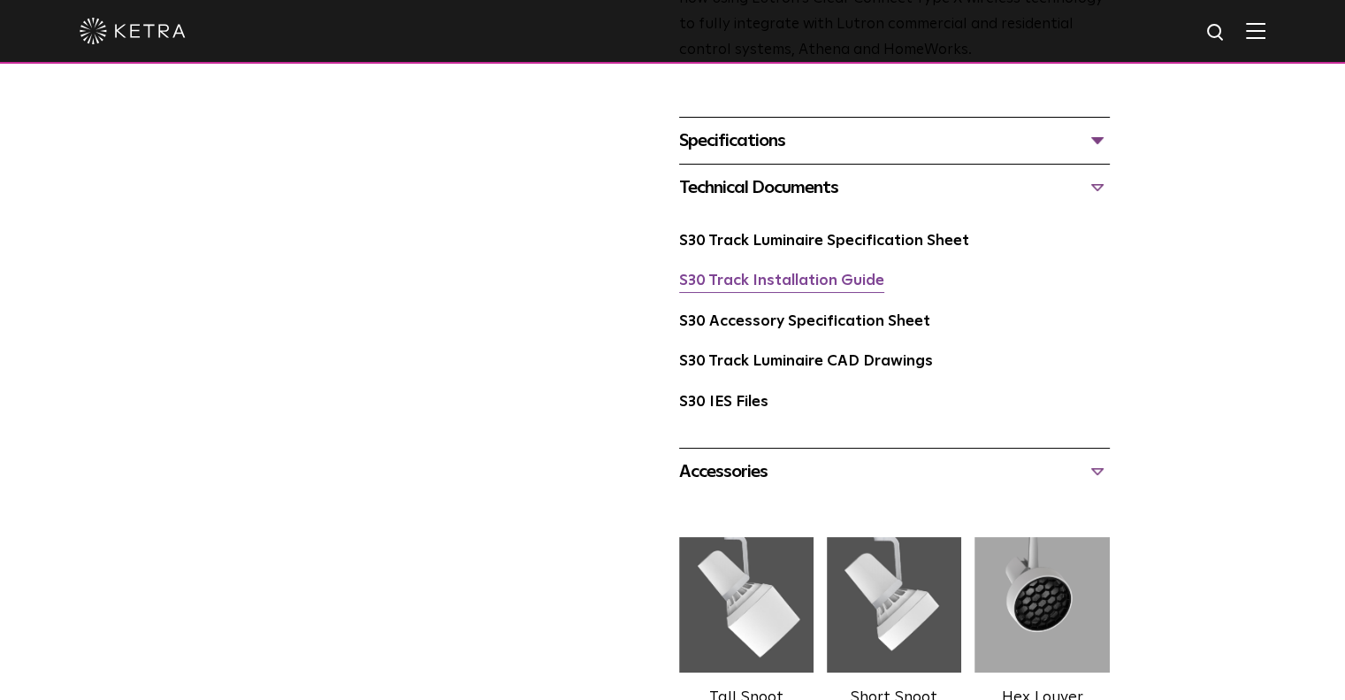
click at [792, 273] on link "S30 Track Installation Guide" at bounding box center [781, 280] width 205 height 15
